Goal: Task Accomplishment & Management: Manage account settings

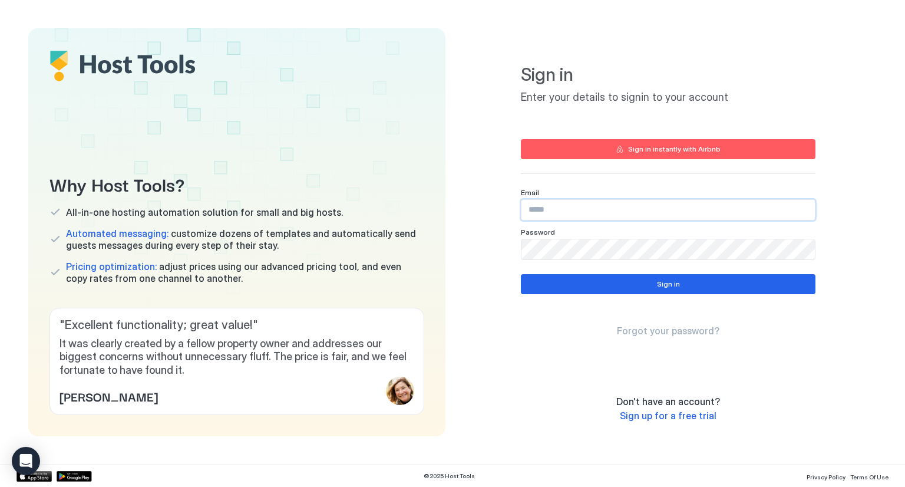
click at [551, 214] on input "Input Field" at bounding box center [667, 210] width 293 height 20
type input "**********"
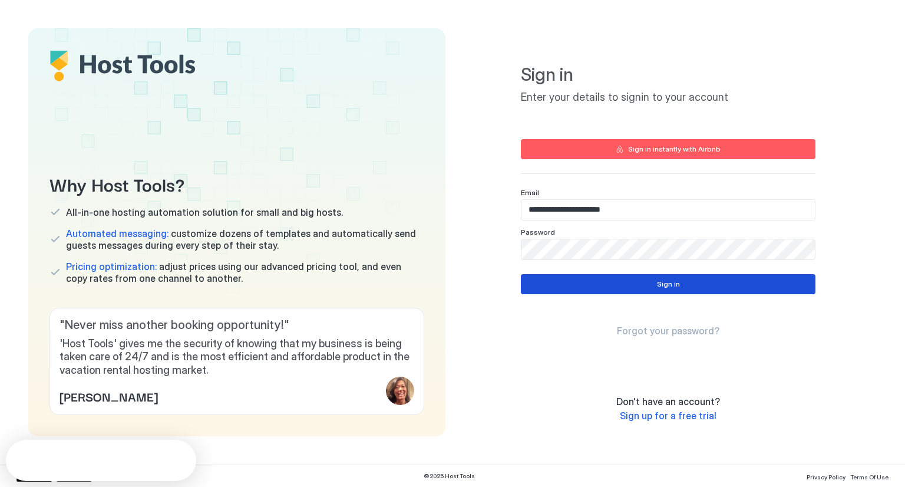
click at [581, 282] on button "Sign in" at bounding box center [668, 284] width 295 height 20
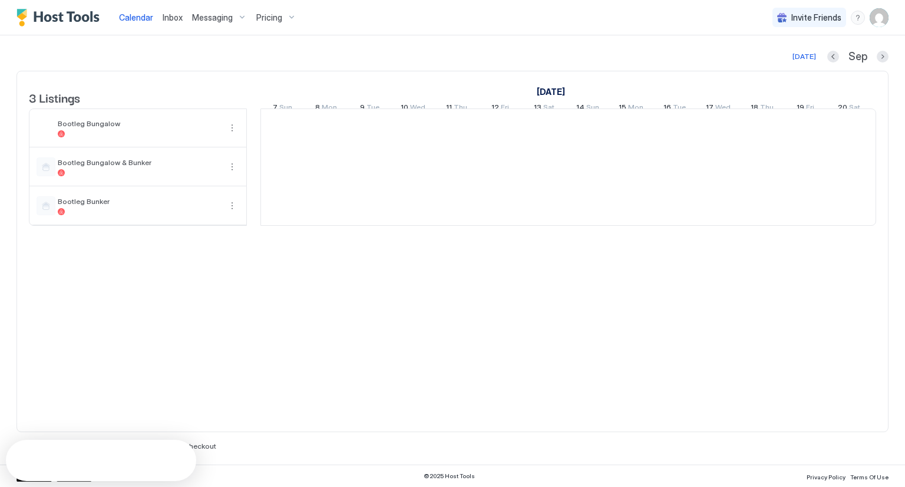
scroll to position [0, 655]
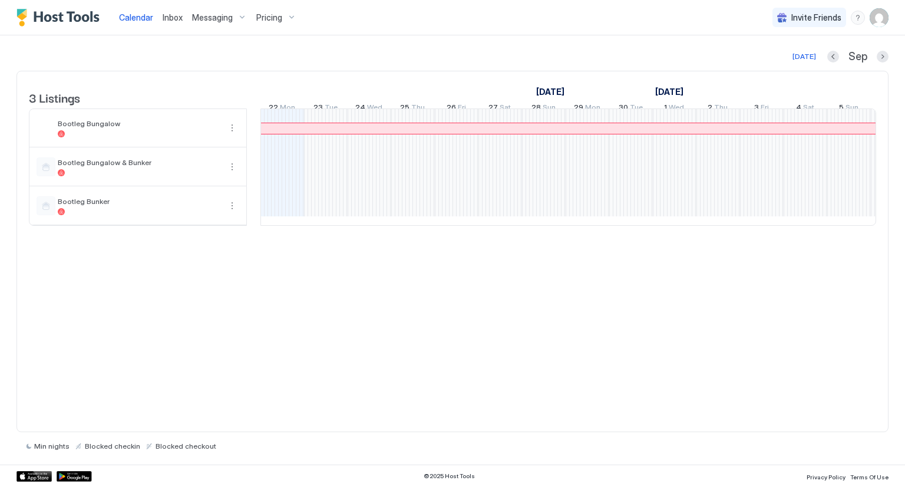
click at [567, 95] on link "[DATE]" at bounding box center [550, 91] width 34 height 17
click at [567, 91] on link "[DATE]" at bounding box center [550, 91] width 34 height 17
click at [829, 55] on button "Previous month" at bounding box center [833, 57] width 12 height 12
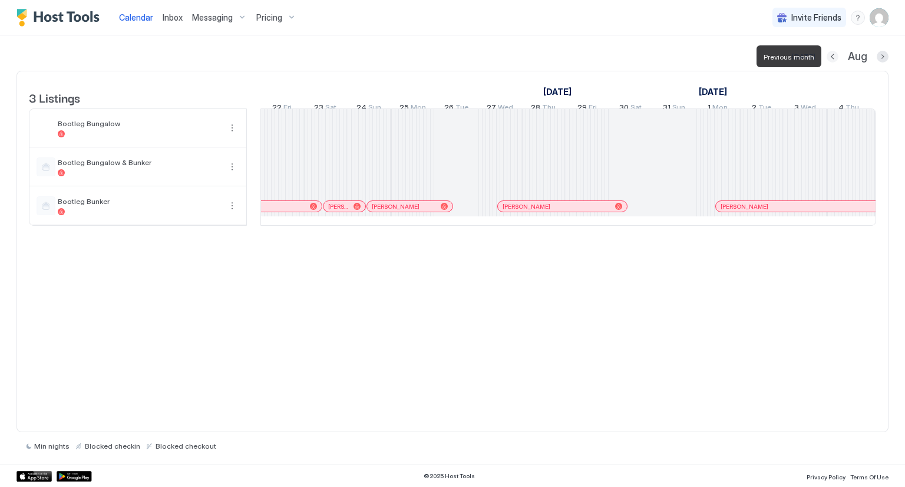
click at [829, 55] on button "Previous month" at bounding box center [833, 57] width 12 height 12
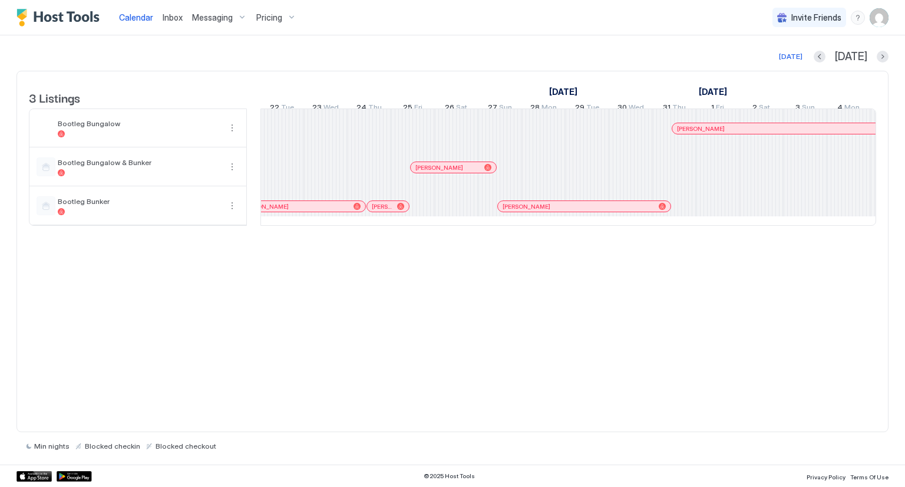
click at [829, 55] on div "[DATE] [DATE]" at bounding box center [452, 56] width 872 height 14
click at [825, 55] on button "Previous month" at bounding box center [820, 57] width 12 height 12
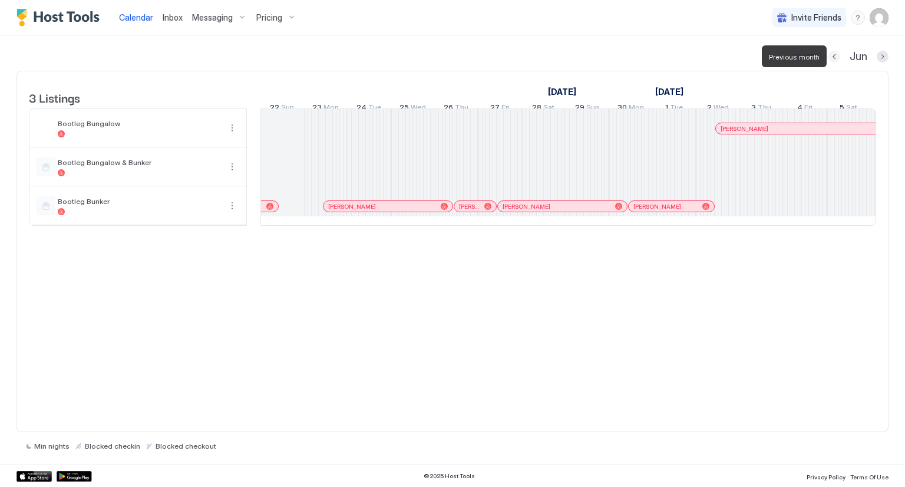
click at [837, 55] on button "Previous month" at bounding box center [834, 57] width 12 height 12
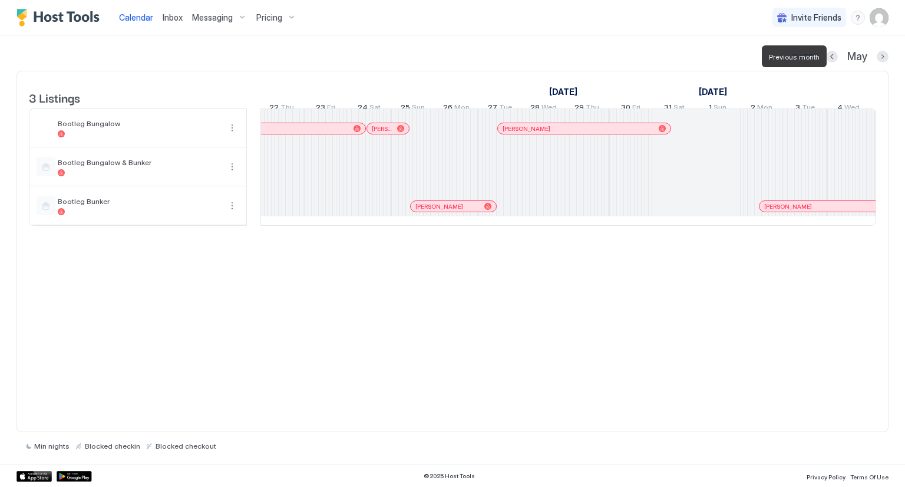
click at [837, 55] on div at bounding box center [832, 57] width 12 height 12
click at [834, 55] on button "Previous month" at bounding box center [832, 57] width 12 height 12
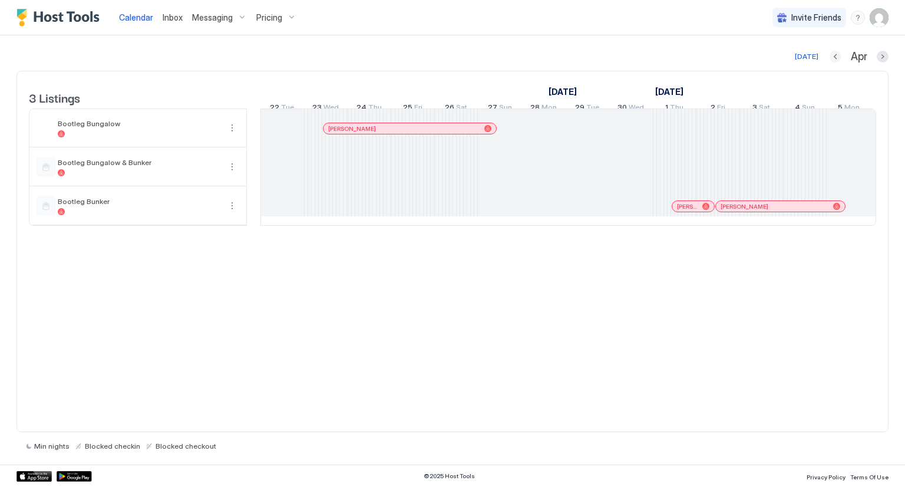
click at [834, 55] on button "Previous month" at bounding box center [835, 57] width 12 height 12
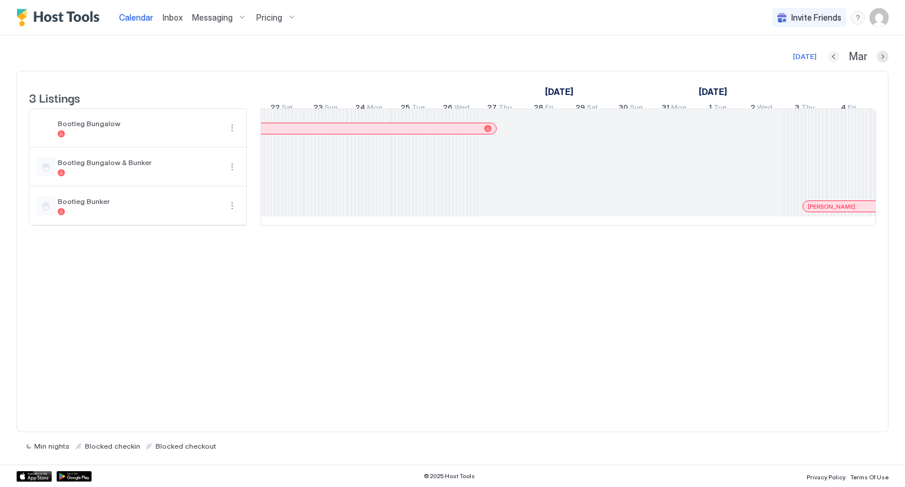
click at [834, 55] on button "Previous month" at bounding box center [834, 57] width 12 height 12
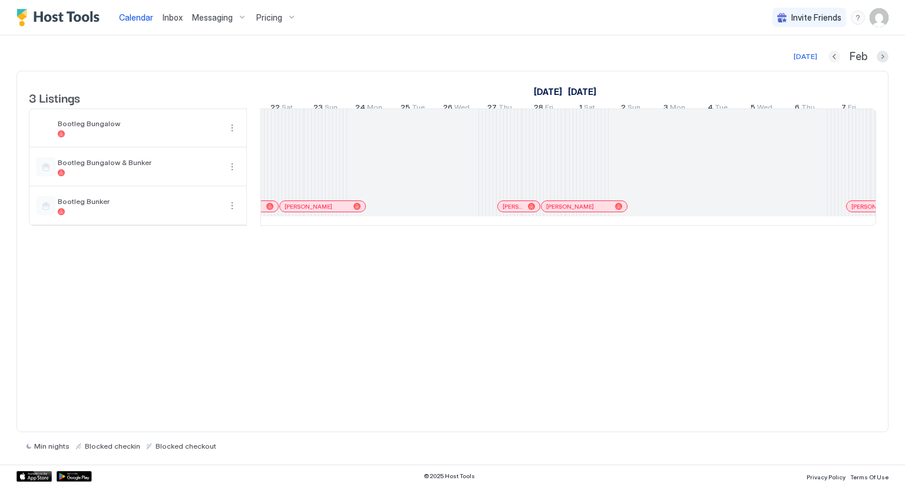
click at [834, 55] on button "Previous month" at bounding box center [834, 57] width 12 height 12
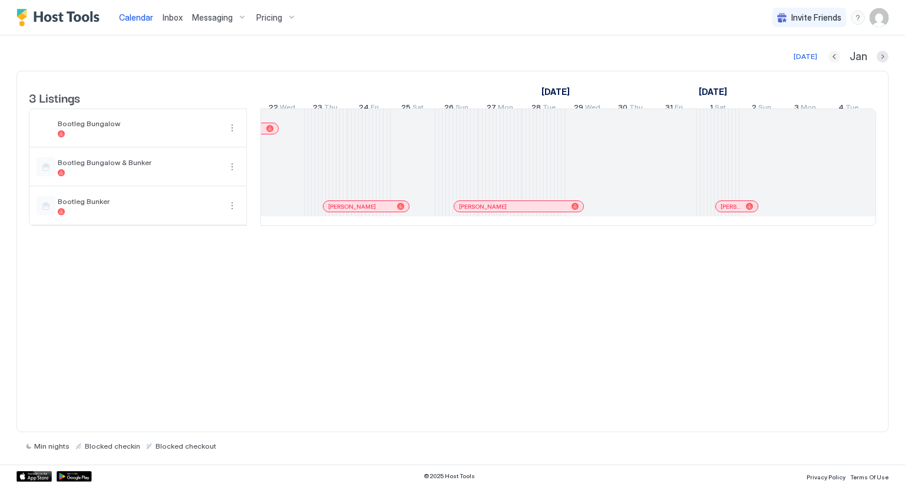
click at [834, 55] on button "Previous month" at bounding box center [834, 57] width 12 height 12
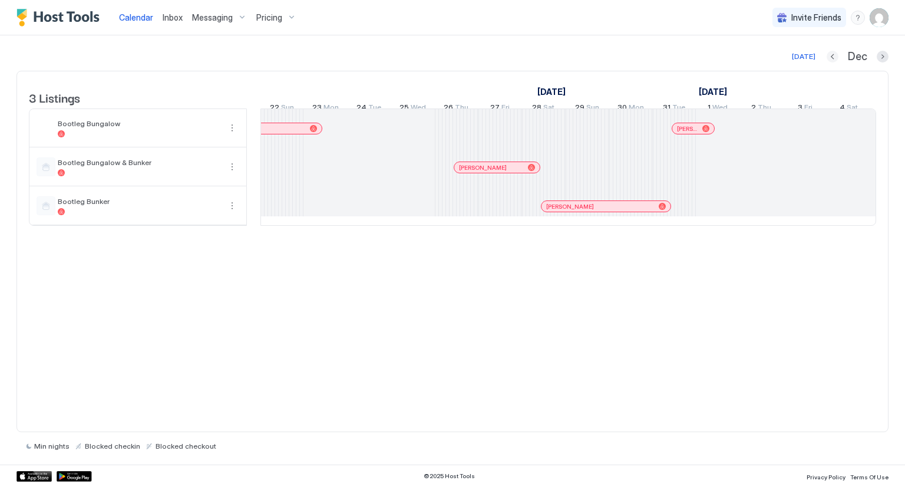
click at [834, 55] on button "Previous month" at bounding box center [833, 57] width 12 height 12
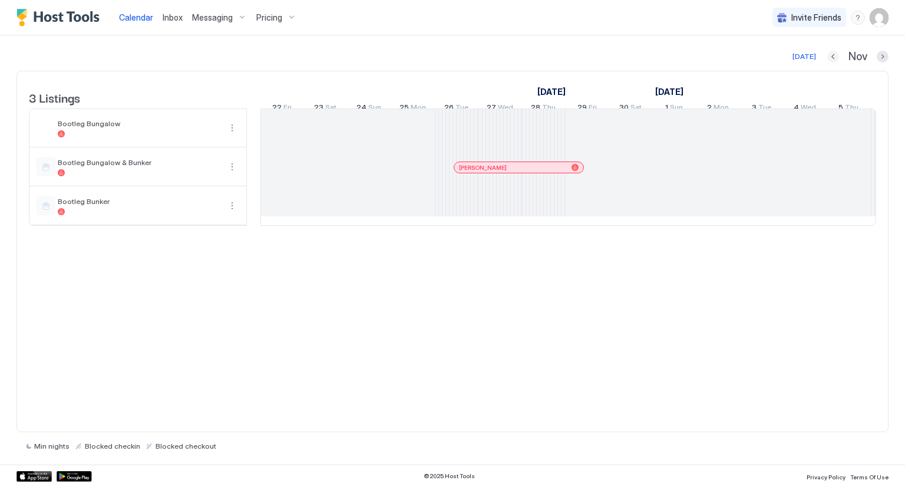
click at [834, 55] on button "Previous month" at bounding box center [833, 57] width 12 height 12
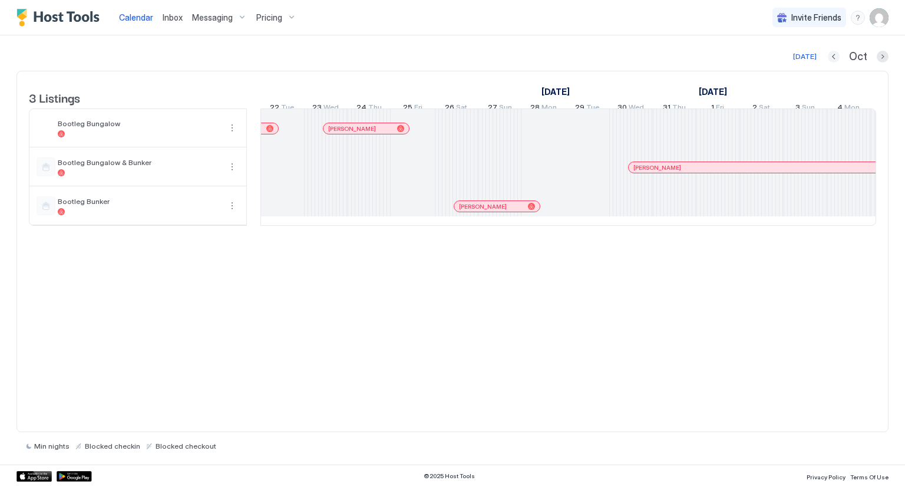
click at [834, 55] on button "Previous month" at bounding box center [834, 57] width 12 height 12
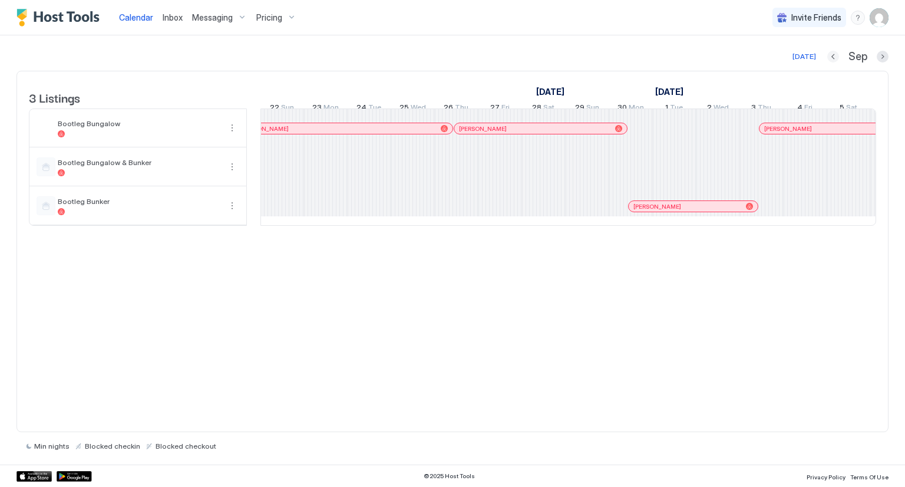
click at [834, 55] on button "Previous month" at bounding box center [833, 57] width 12 height 12
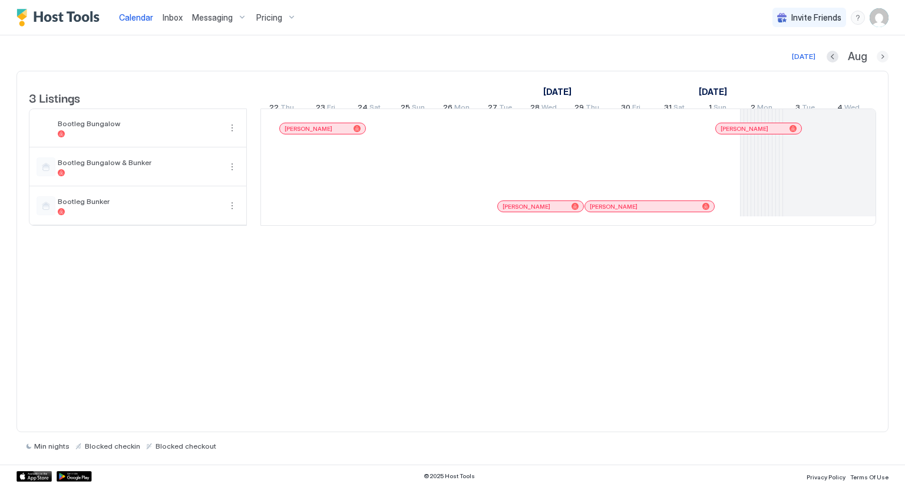
click at [885, 60] on button "Next month" at bounding box center [883, 57] width 12 height 12
